Goal: Information Seeking & Learning: Learn about a topic

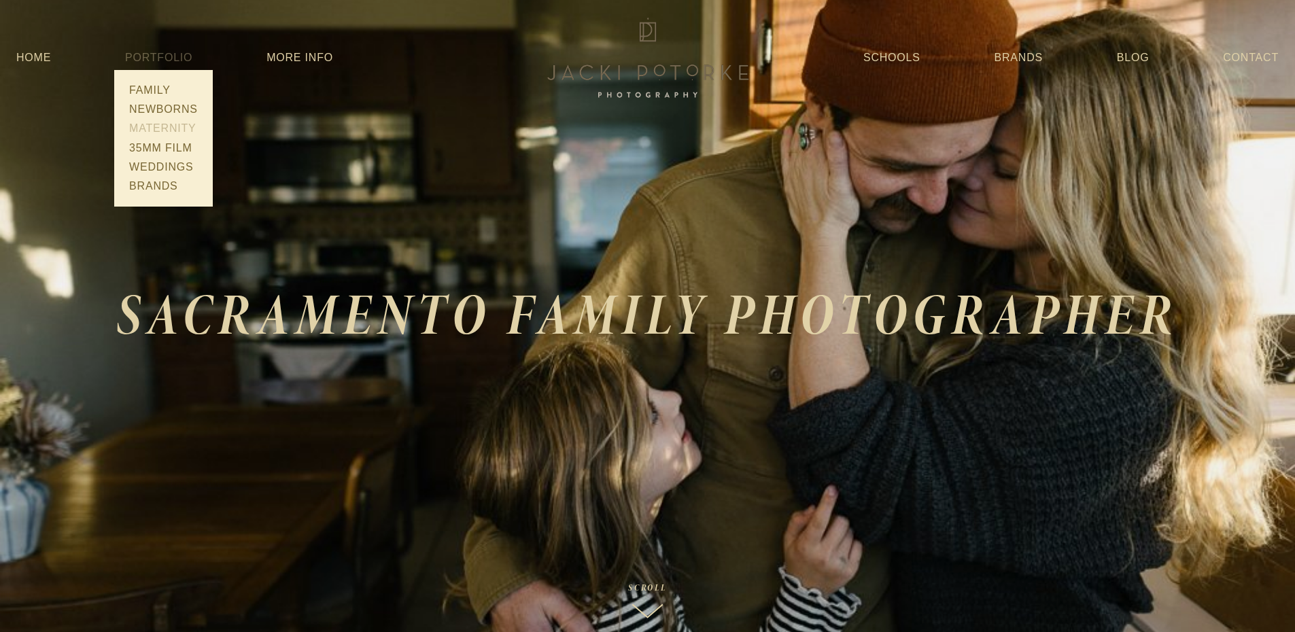
click at [160, 127] on link "Maternity" at bounding box center [163, 128] width 77 height 19
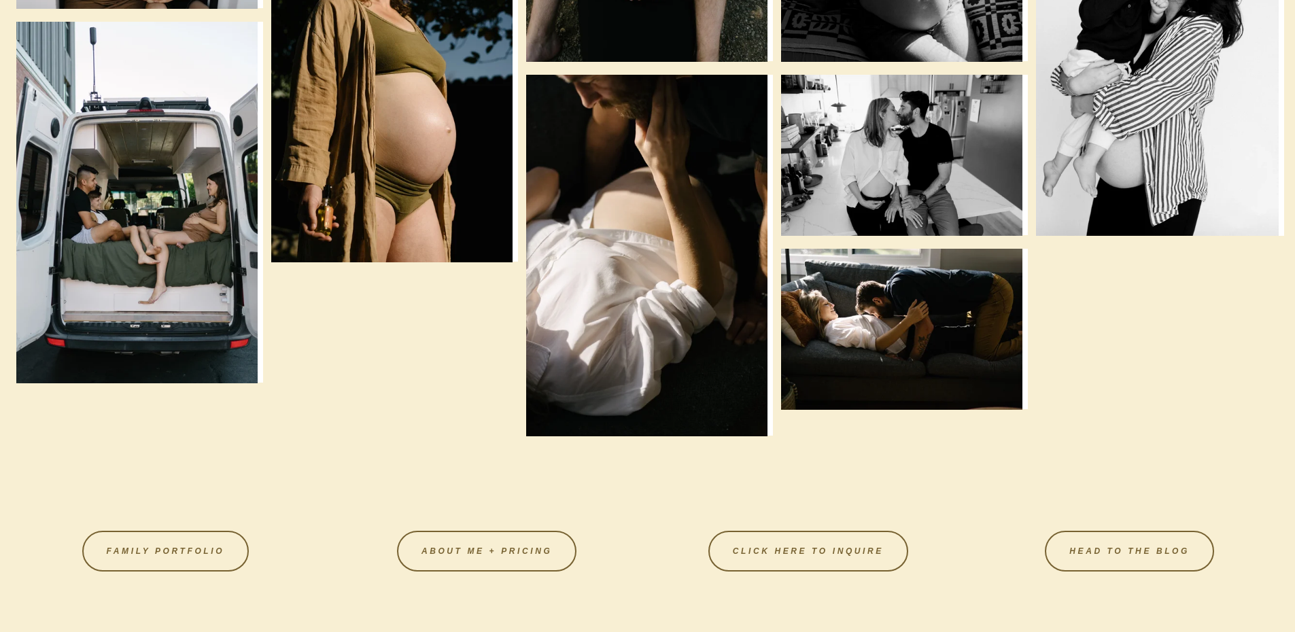
scroll to position [2312, 0]
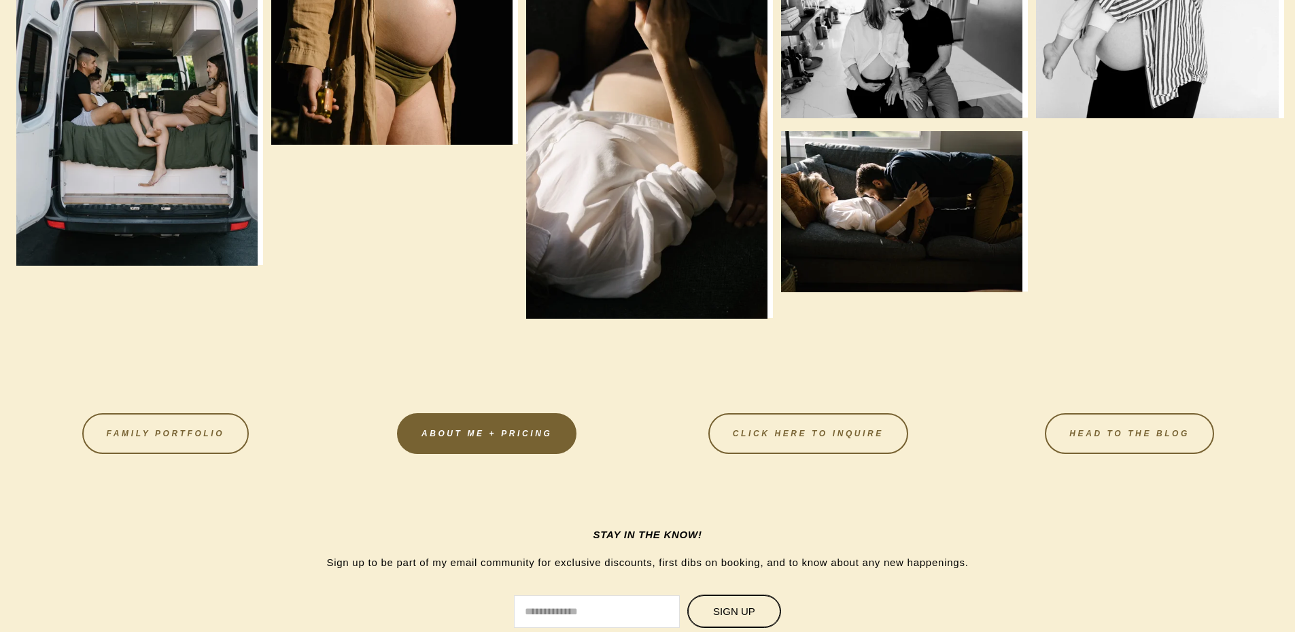
click at [456, 441] on link "About Me + Pricing" at bounding box center [487, 433] width 180 height 41
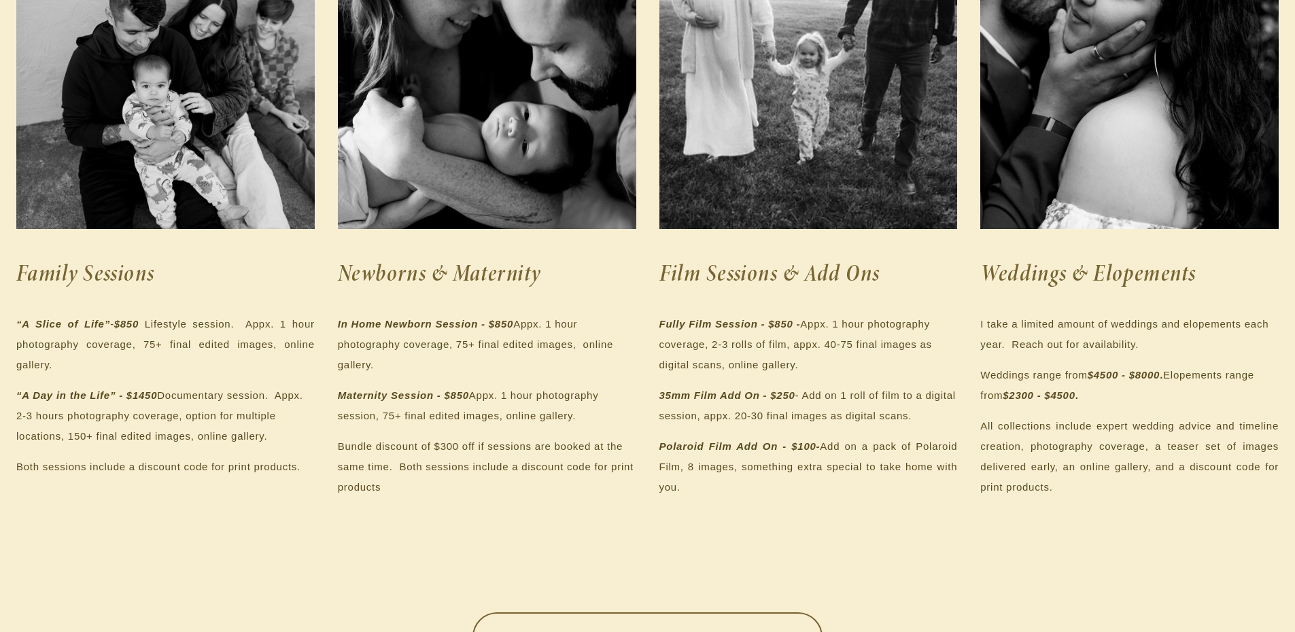
scroll to position [340, 0]
